Goal: Information Seeking & Learning: Learn about a topic

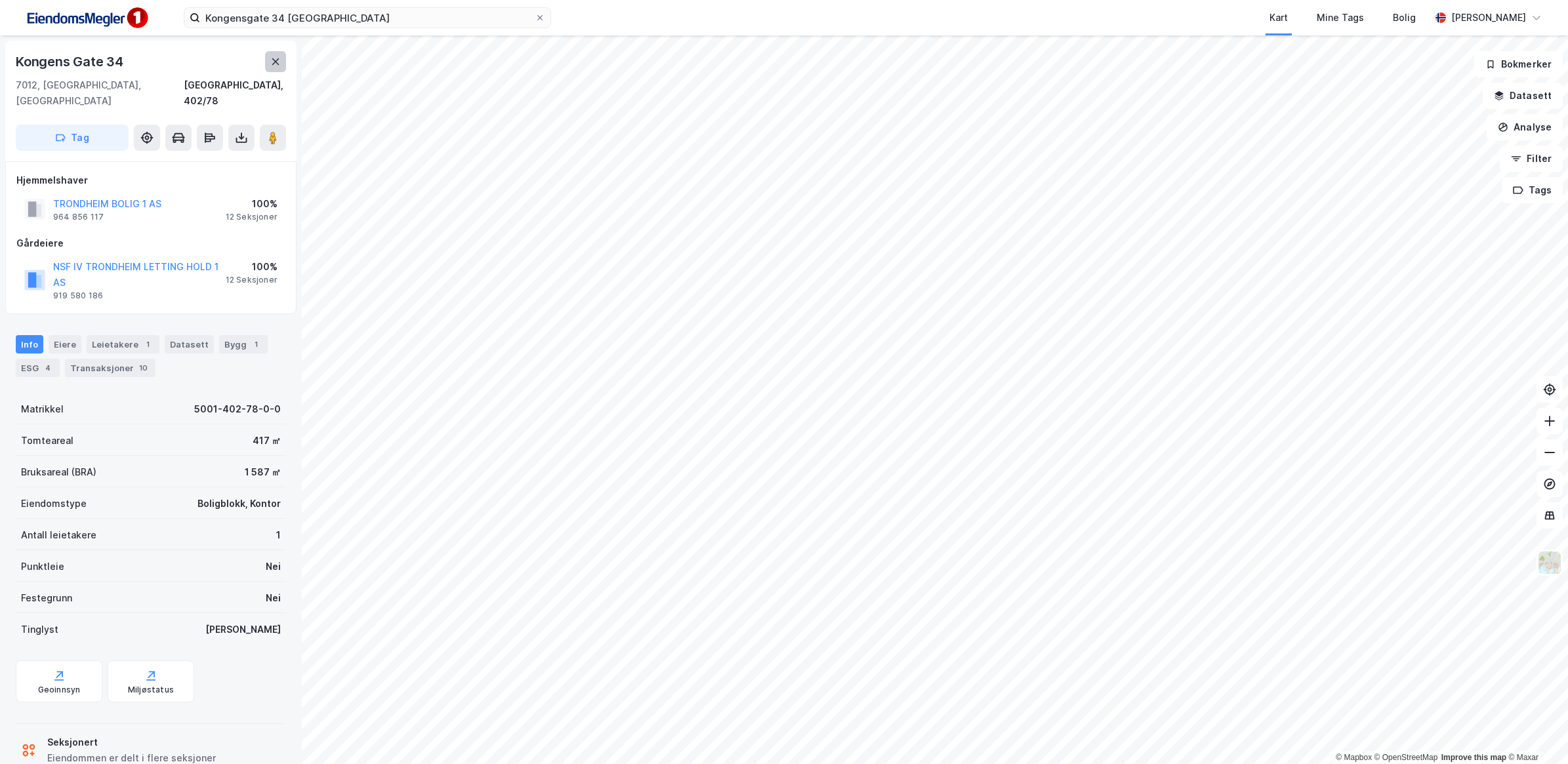
click at [271, 63] on icon at bounding box center [275, 61] width 10 height 10
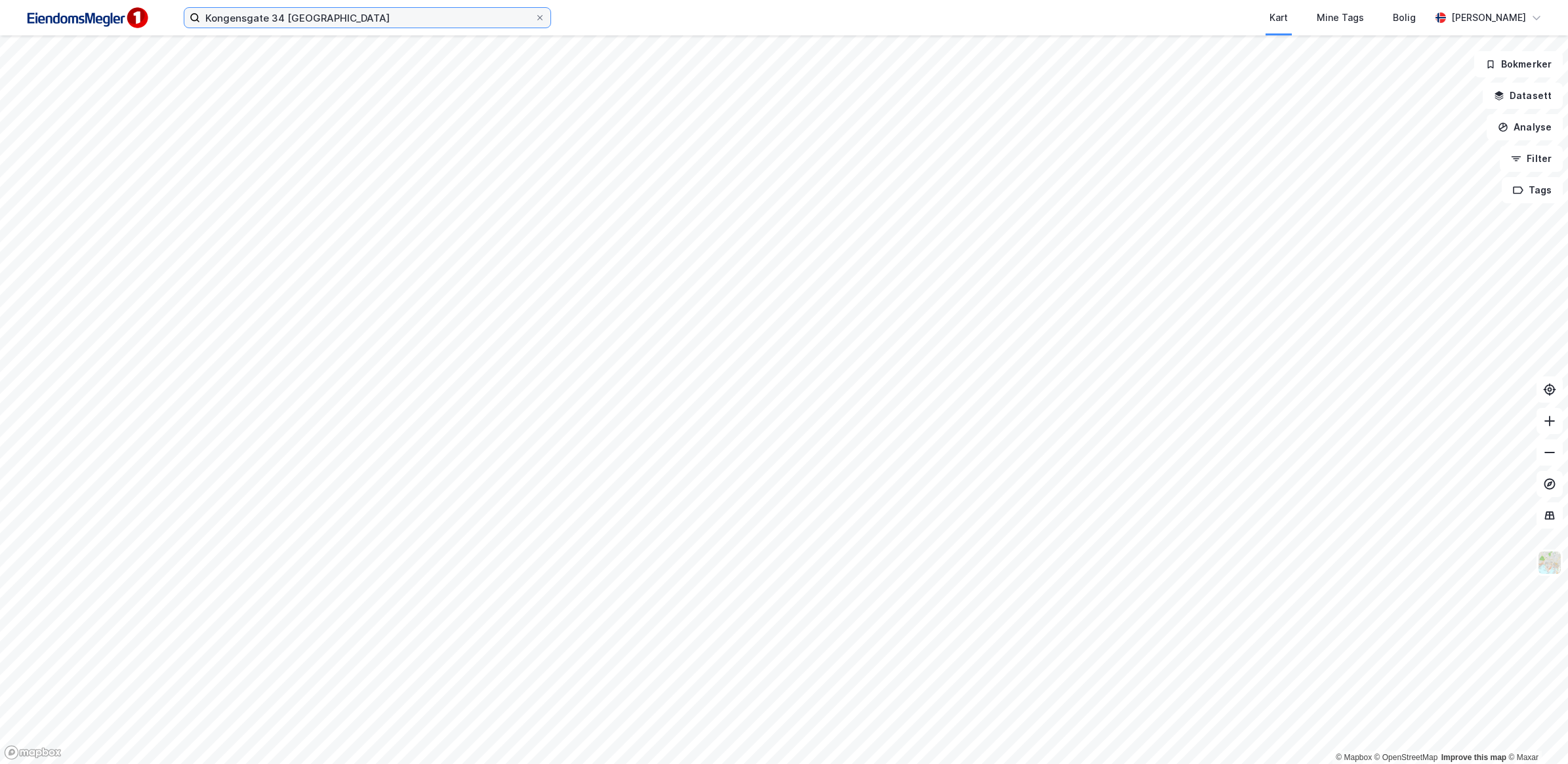
click at [352, 20] on input "Kongensgate 34 [GEOGRAPHIC_DATA]" at bounding box center [368, 18] width 335 height 19
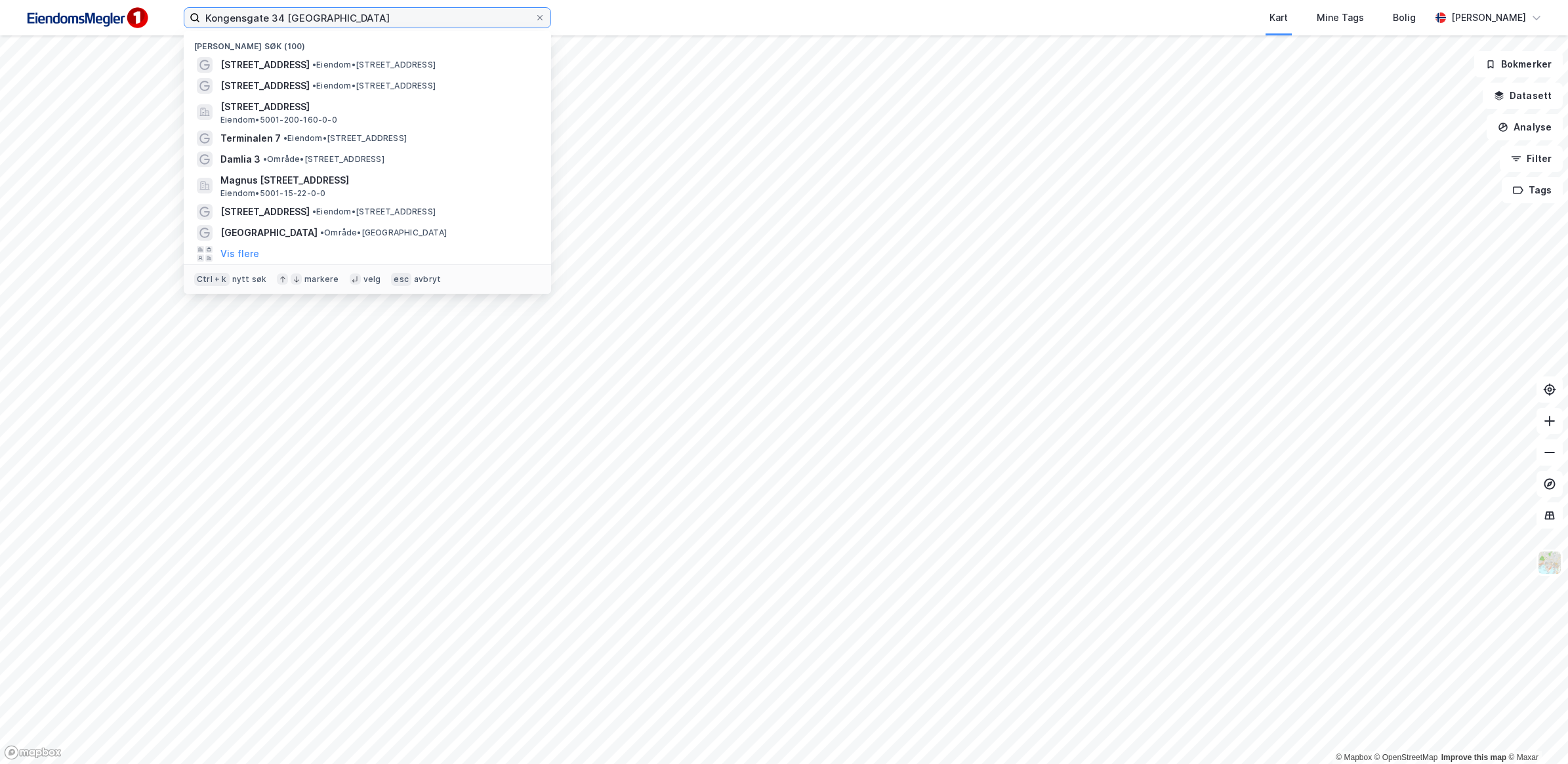
drag, startPoint x: 352, startPoint y: 20, endPoint x: 161, endPoint y: 20, distance: 191.0
click at [161, 20] on div "[STREET_ADDRESS] [GEOGRAPHIC_DATA] Nylige søk (100) [STREET_ADDRESS] • Eiendom …" at bounding box center [784, 18] width 1568 height 35
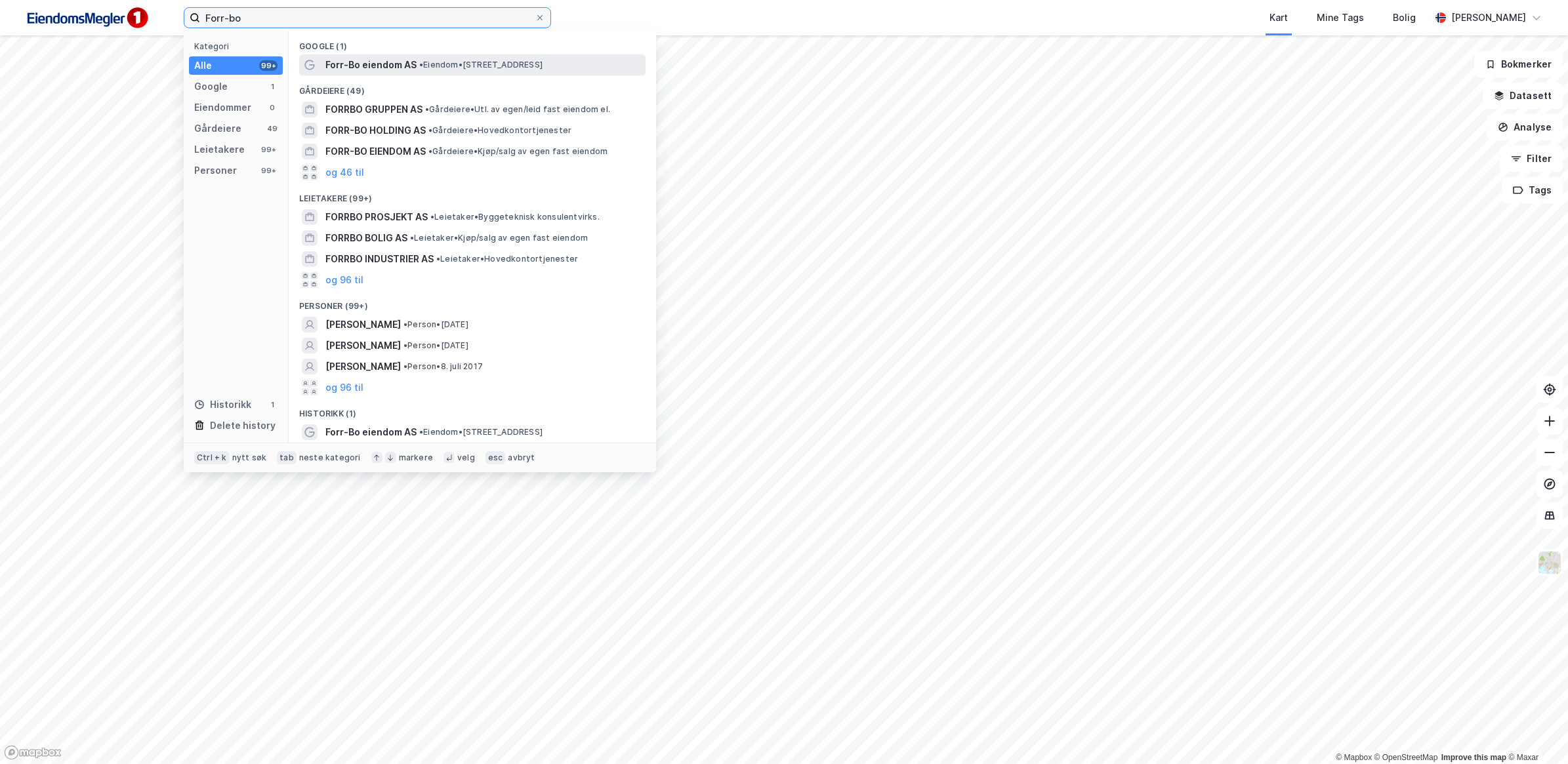
type input "Forr-bo"
click at [419, 68] on span "•" at bounding box center [421, 64] width 4 height 10
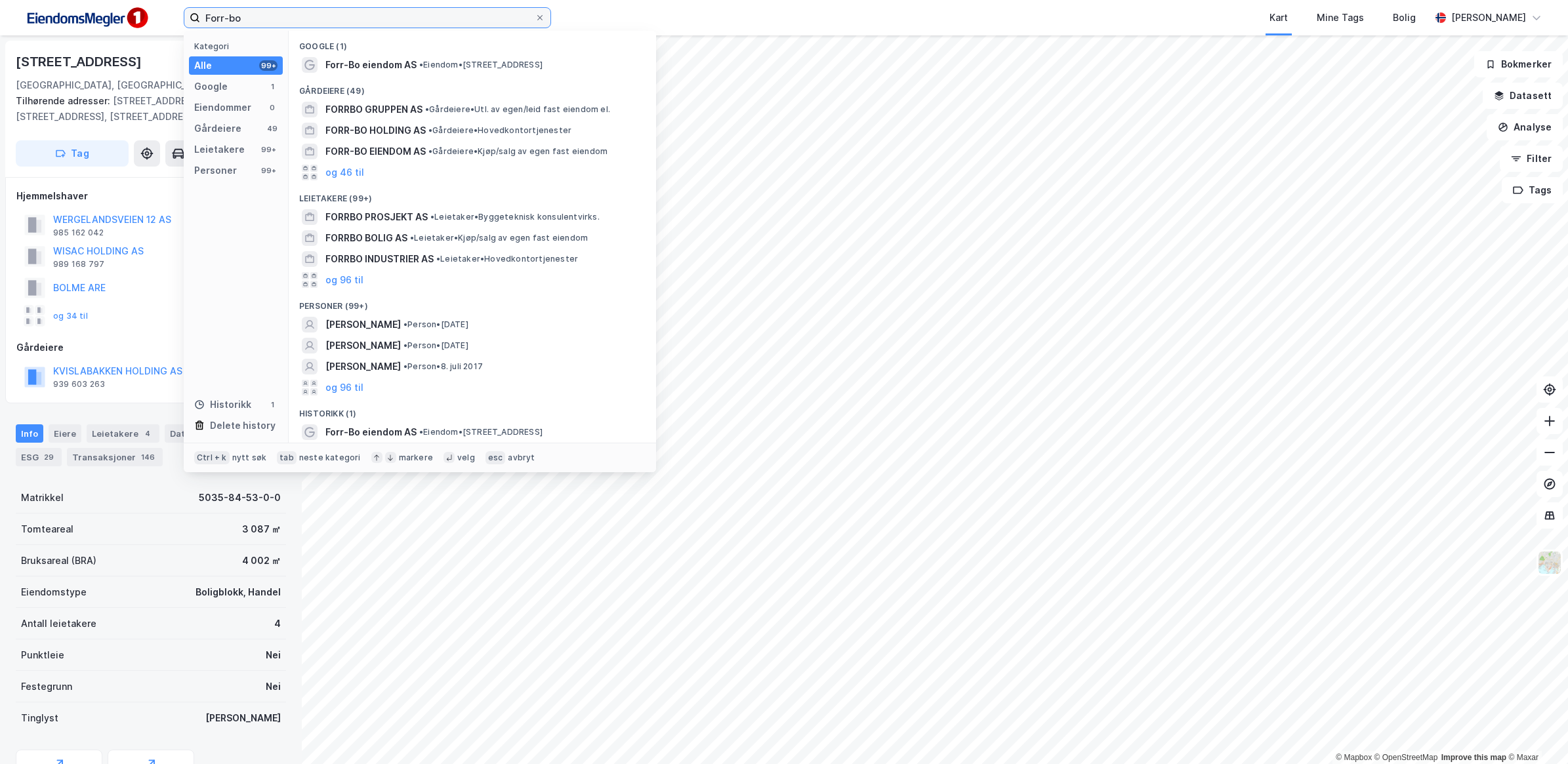
click at [274, 23] on input "Forr-bo" at bounding box center [368, 18] width 335 height 19
drag, startPoint x: 248, startPoint y: 18, endPoint x: 204, endPoint y: 15, distance: 44.1
click at [204, 15] on input "Forr-bo" at bounding box center [368, 18] width 335 height 19
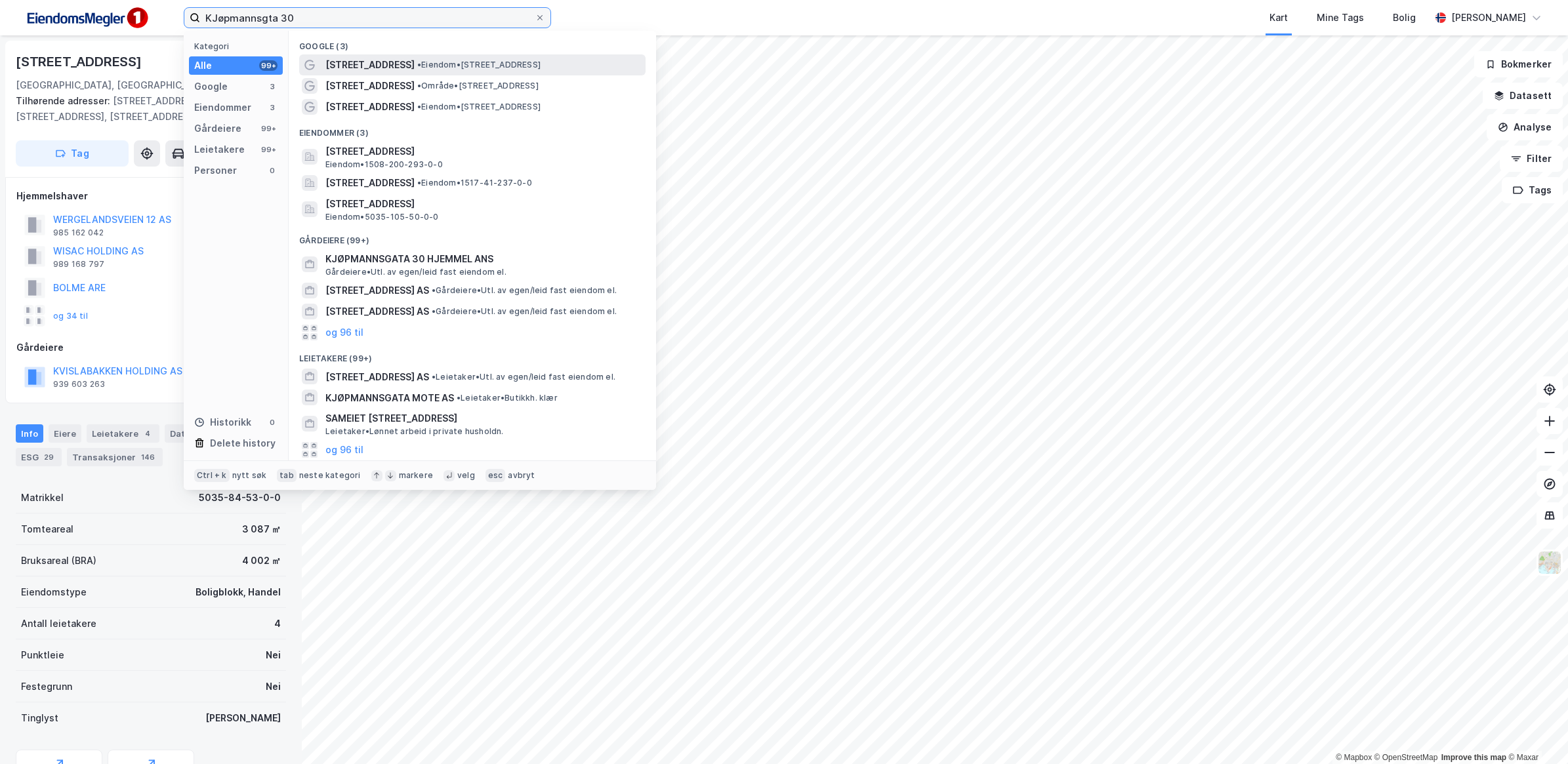
drag, startPoint x: 204, startPoint y: 15, endPoint x: 378, endPoint y: 67, distance: 181.6
click at [378, 28] on div "KJøpmannsgta 30 Kategori Alle 99+ Google 3 Eiendommer 3 Gårdeiere 99+ Leietaker…" at bounding box center [367, 18] width 368 height 21
type input "KJøpmannsgta 30"
click at [379, 57] on span "[STREET_ADDRESS]" at bounding box center [369, 65] width 89 height 16
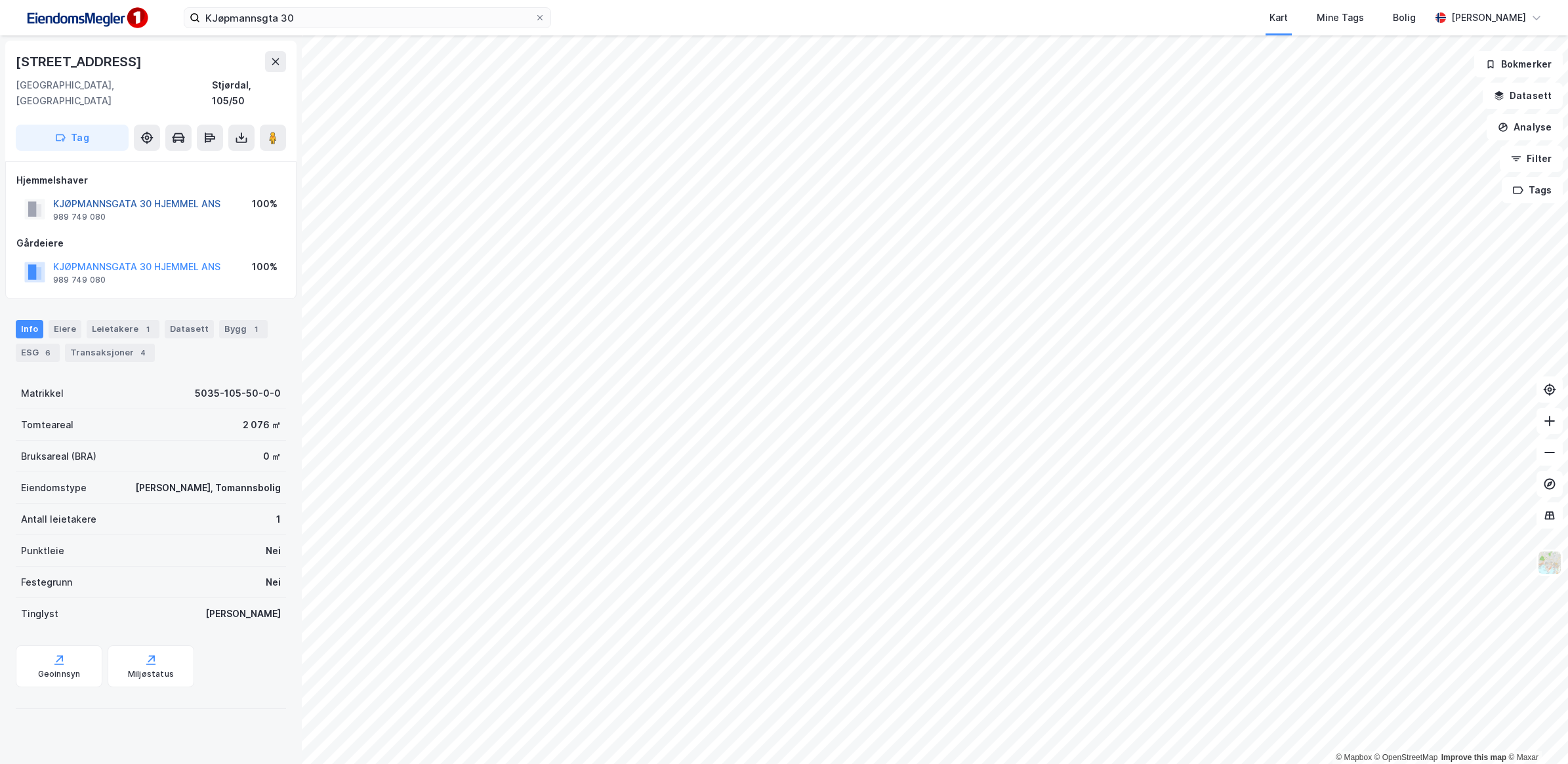
click at [0, 0] on button "KJØPMANNSGATA 30 HJEMMEL ANS" at bounding box center [0, 0] width 0 height 0
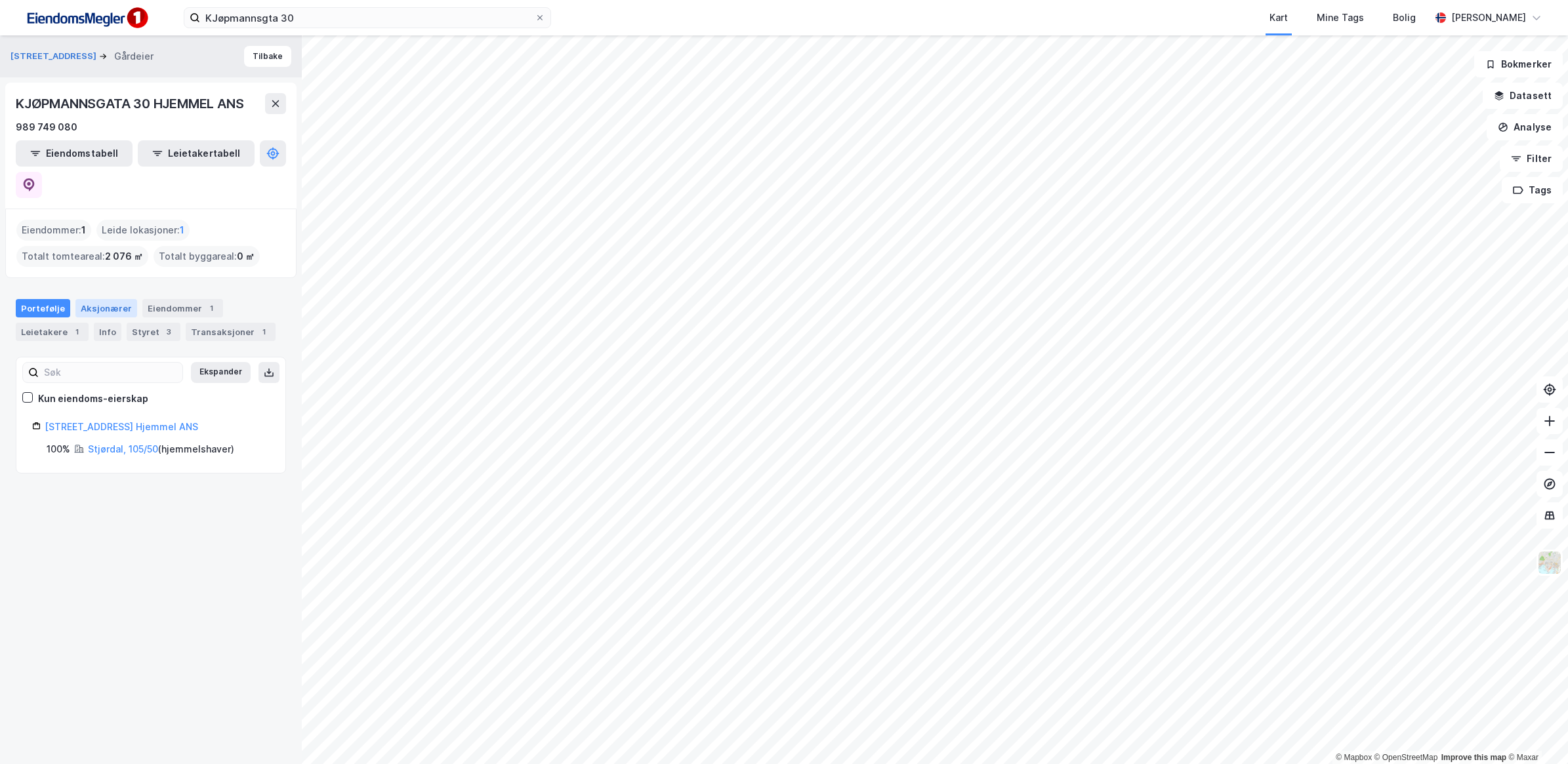
click at [105, 299] on div "Aksjonærer" at bounding box center [106, 308] width 62 height 18
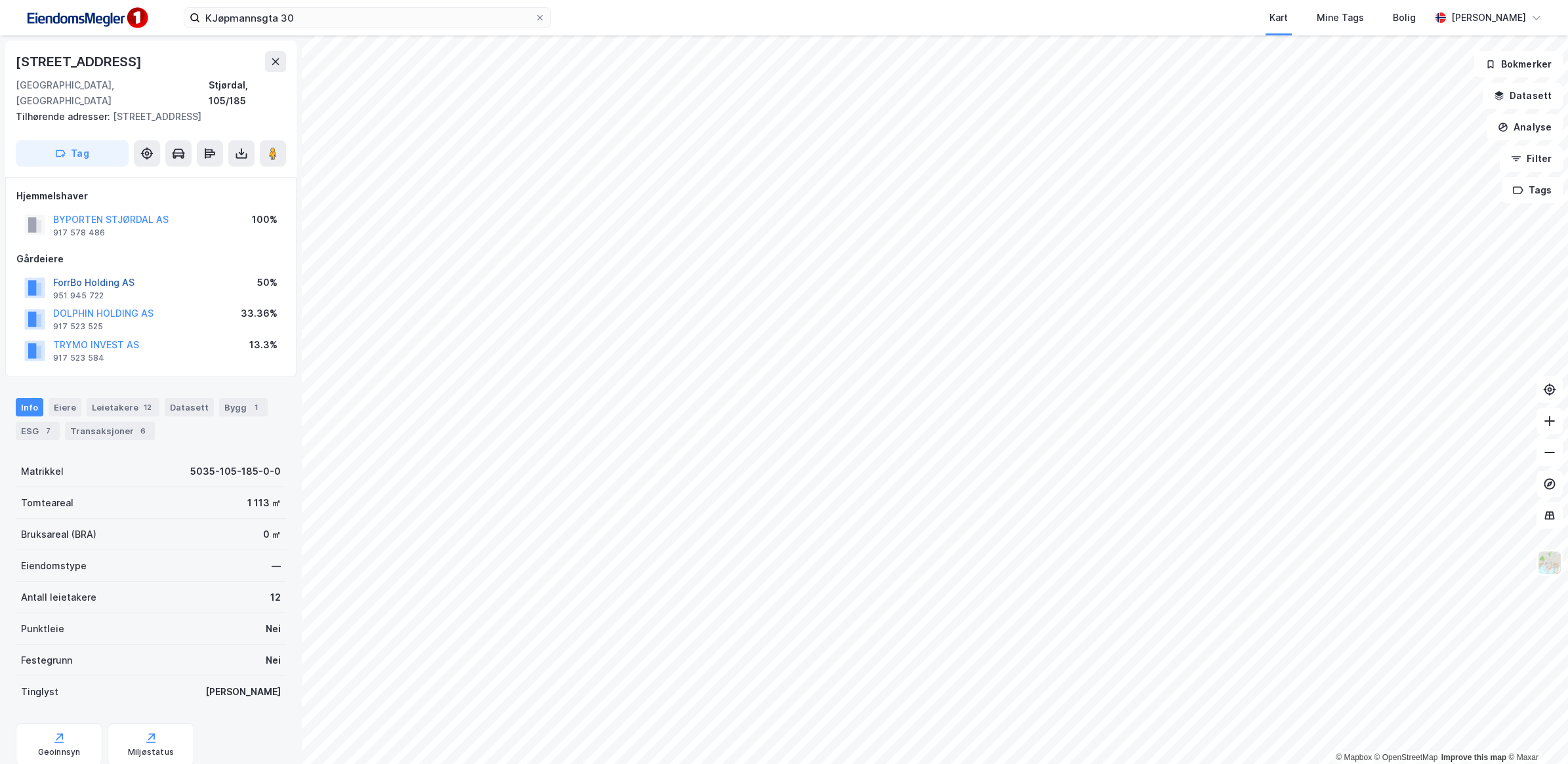
click at [0, 0] on button "ForrBo Holding AS" at bounding box center [0, 0] width 0 height 0
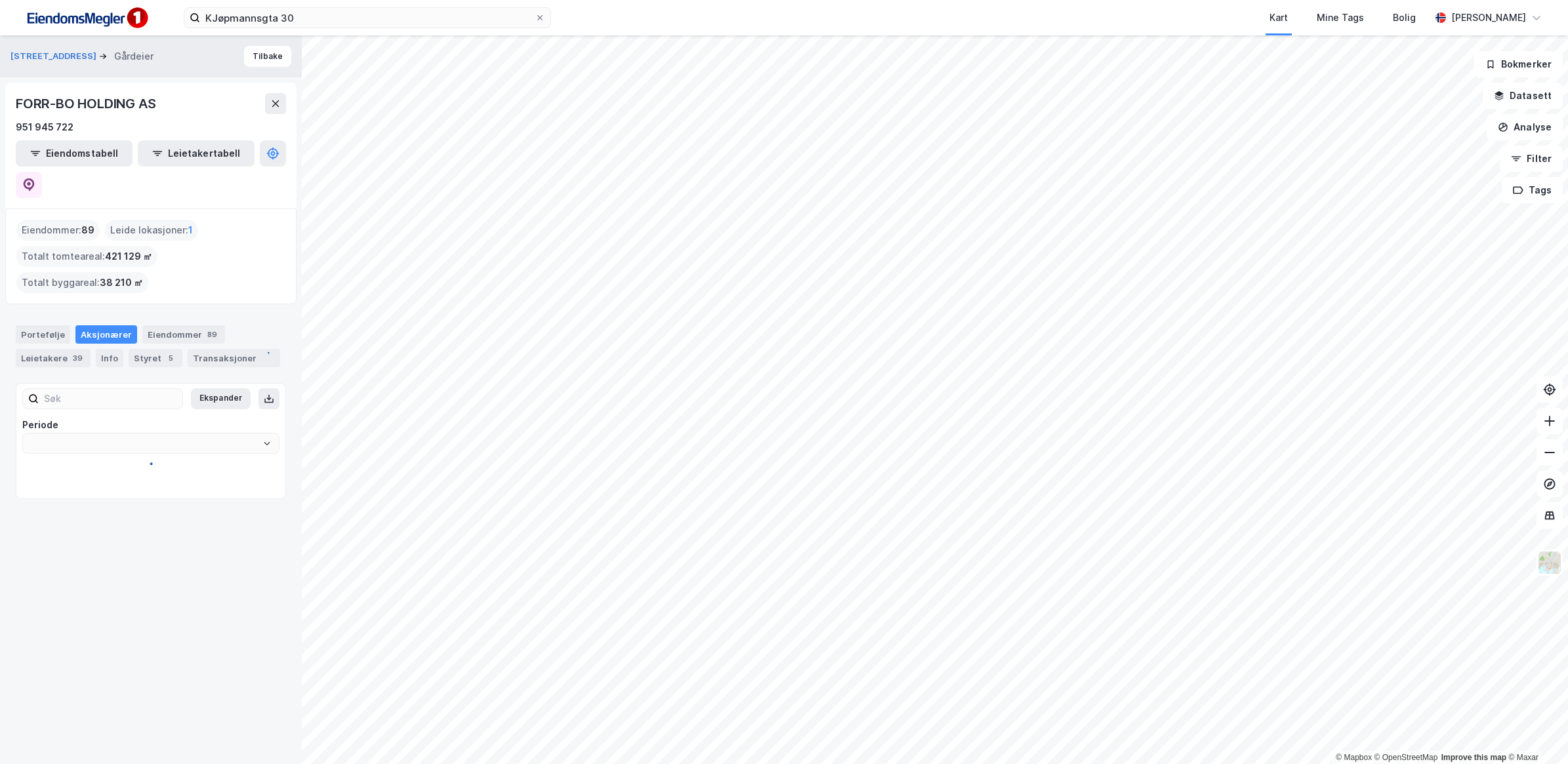
type input "Siste"
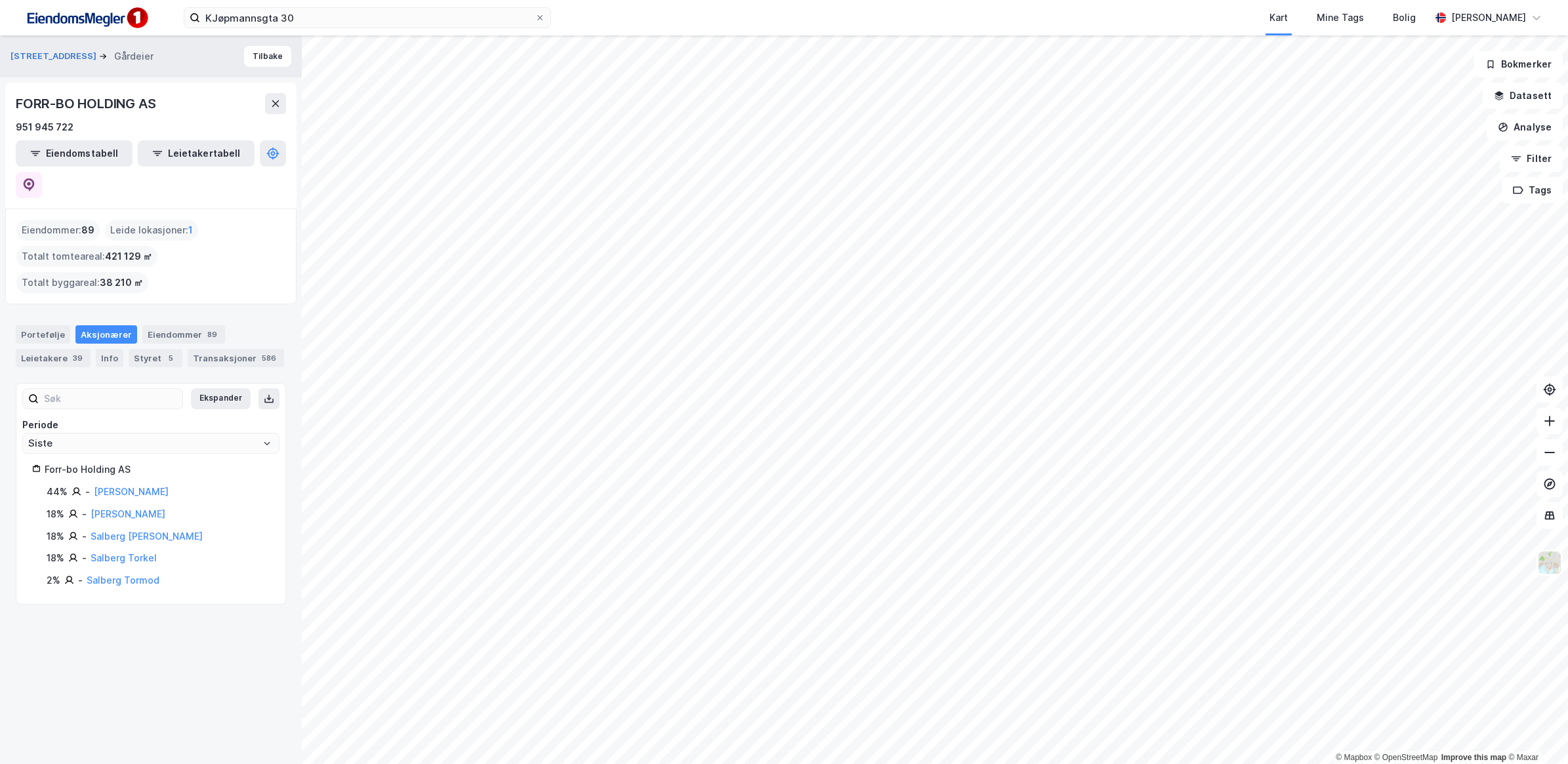
click at [1567, 594] on html "KJøpmannsgta 30 Kart Mine Tags Bolig [PERSON_NAME] © Mapbox © OpenStreetMap Imp…" at bounding box center [784, 382] width 1568 height 764
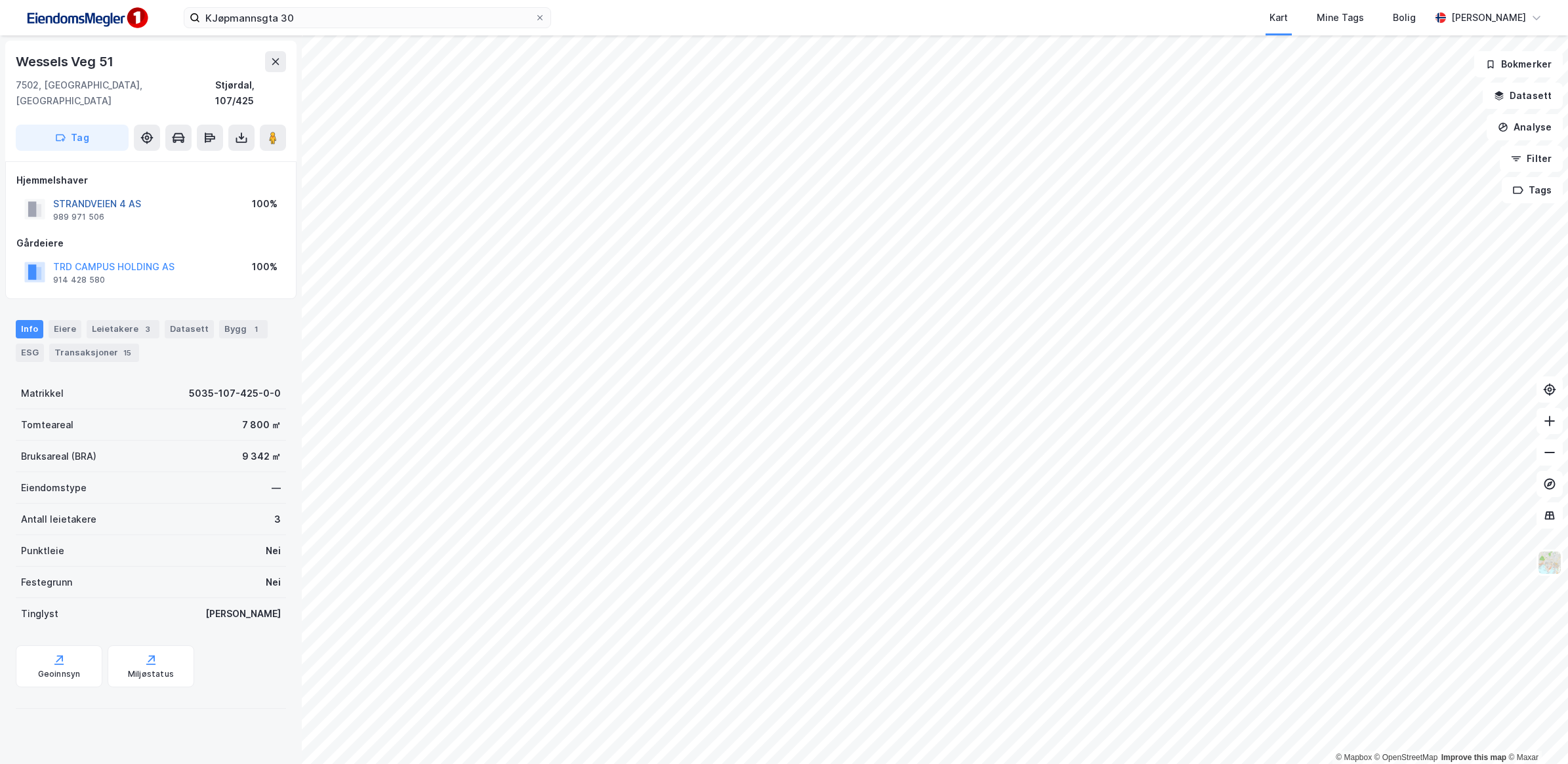
click at [0, 0] on button "STRANDVEIEN 4 AS" at bounding box center [0, 0] width 0 height 0
click at [0, 0] on button "TANGEN NÆRINGSBYGG AS" at bounding box center [0, 0] width 0 height 0
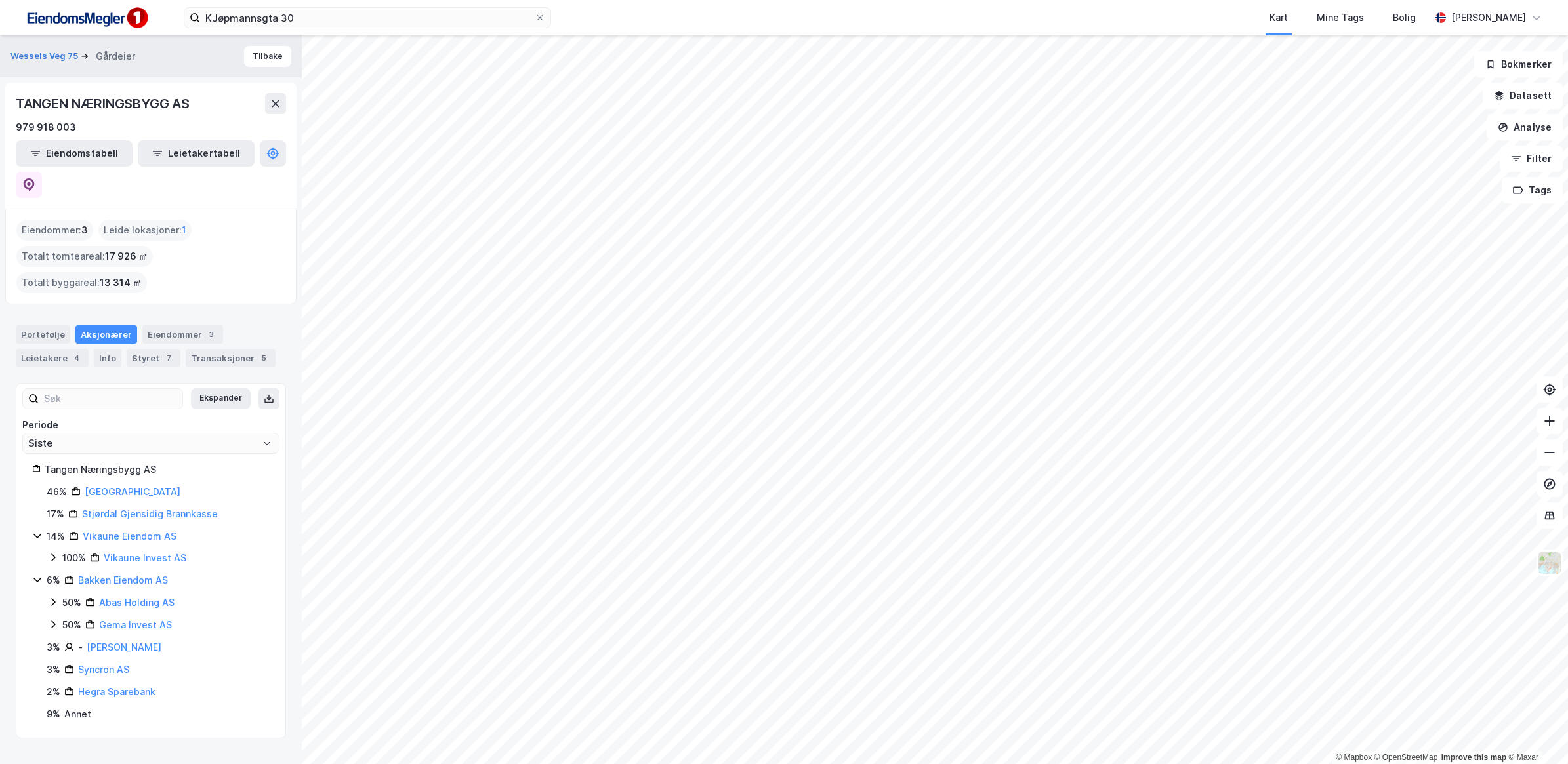
click at [218, 515] on div "46% [GEOGRAPHIC_DATA] 17% Stjørdal Gjensidig Brannkasse 14% Vikaune Eiendom AS …" at bounding box center [150, 603] width 237 height 238
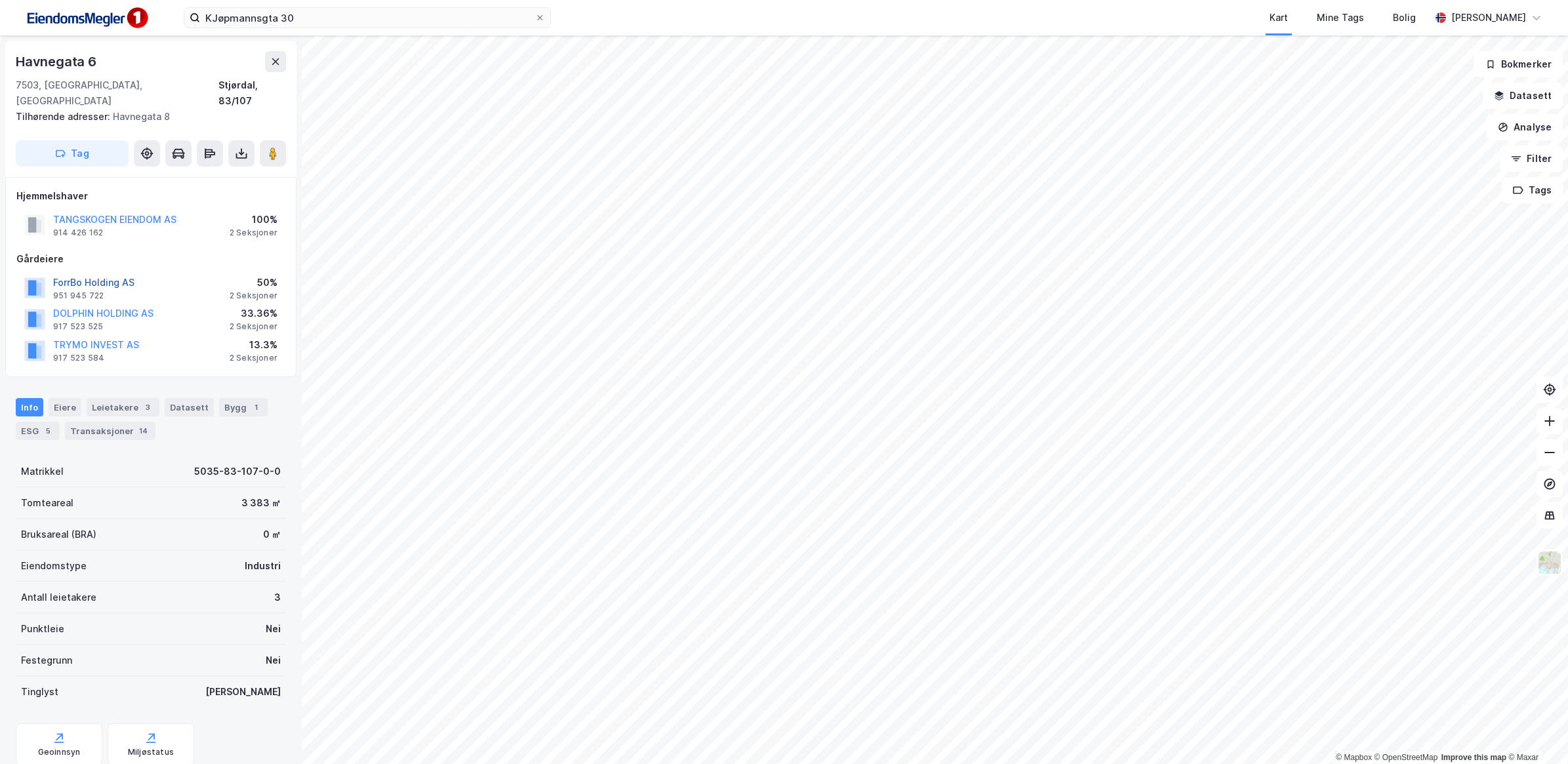
click at [0, 0] on button "ForrBo Holding AS" at bounding box center [0, 0] width 0 height 0
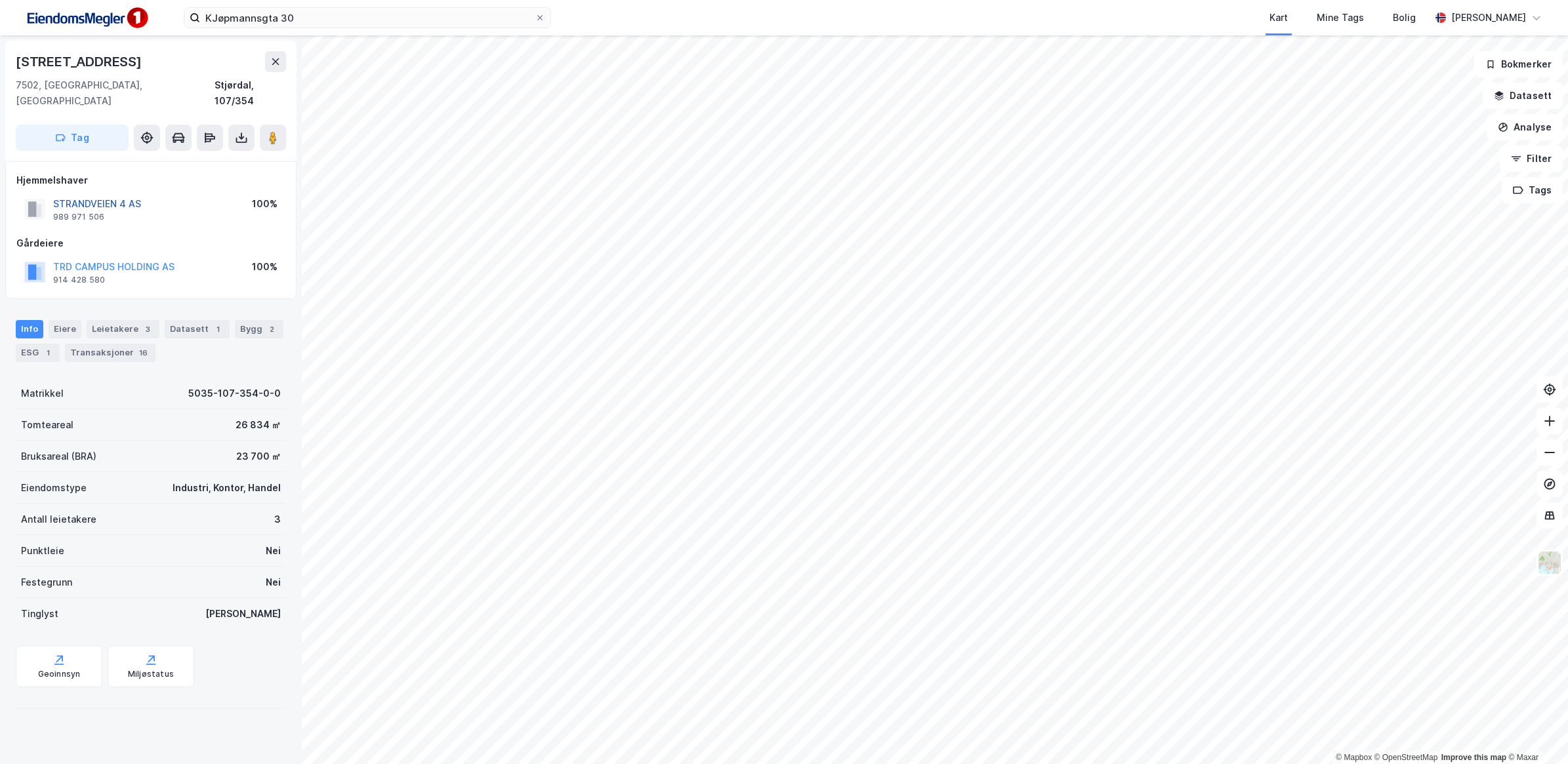
click at [0, 0] on button "STRANDVEIEN 4 AS" at bounding box center [0, 0] width 0 height 0
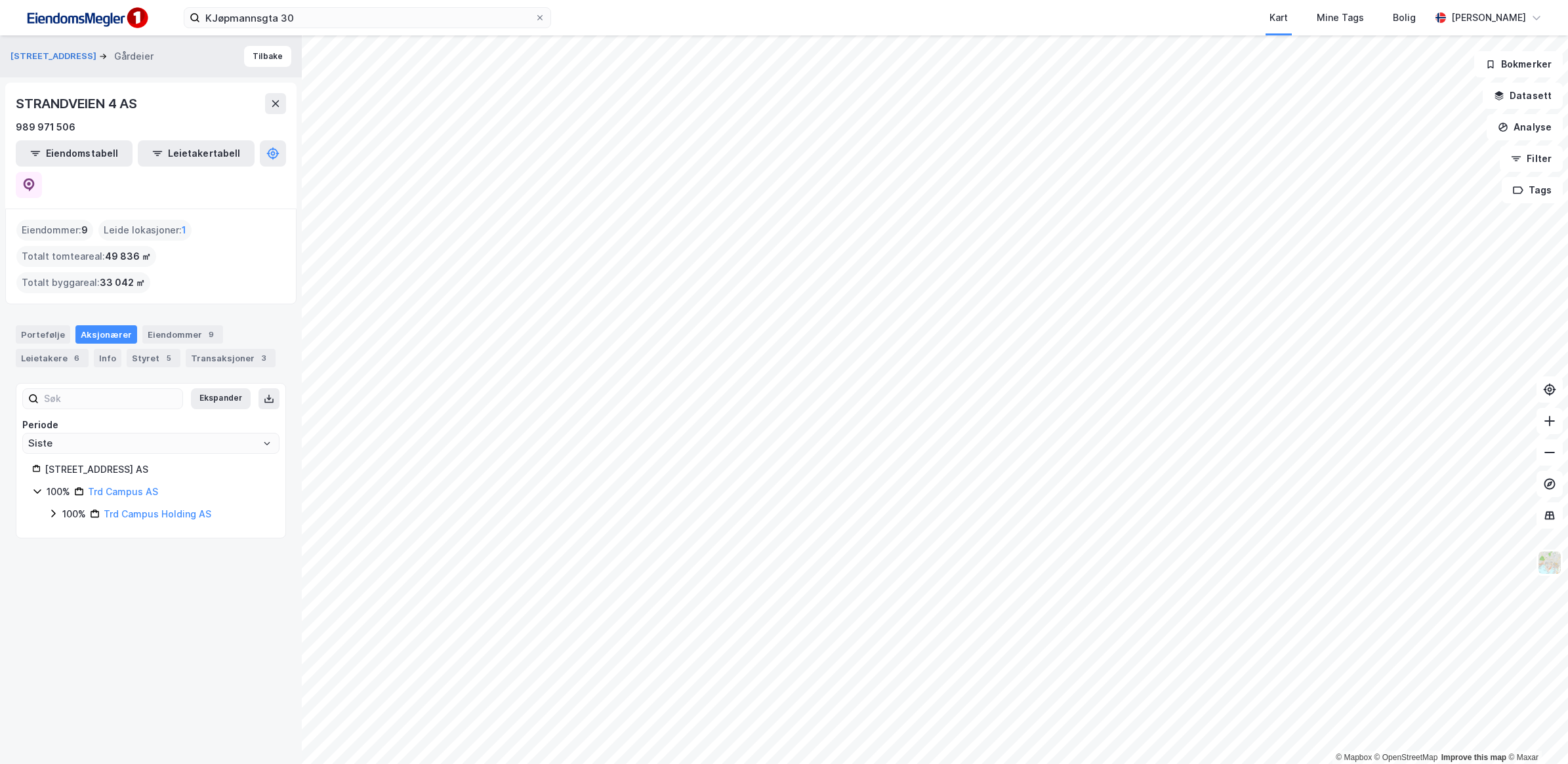
click at [171, 506] on div "Trd Campus Holding AS" at bounding box center [158, 514] width 108 height 16
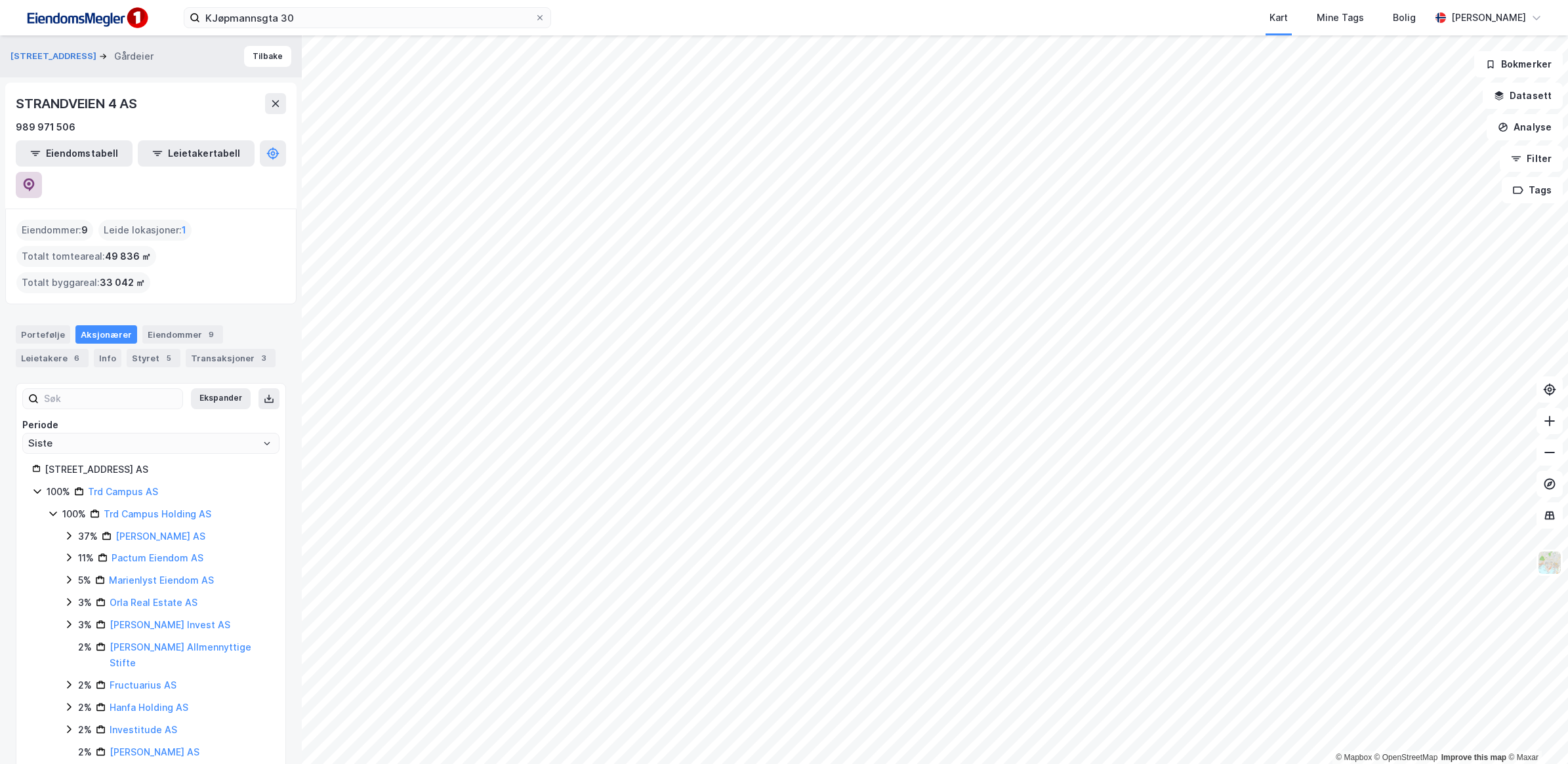
click at [35, 179] on icon at bounding box center [29, 185] width 13 height 13
